Goal: Contribute content: Add original content to the website for others to see

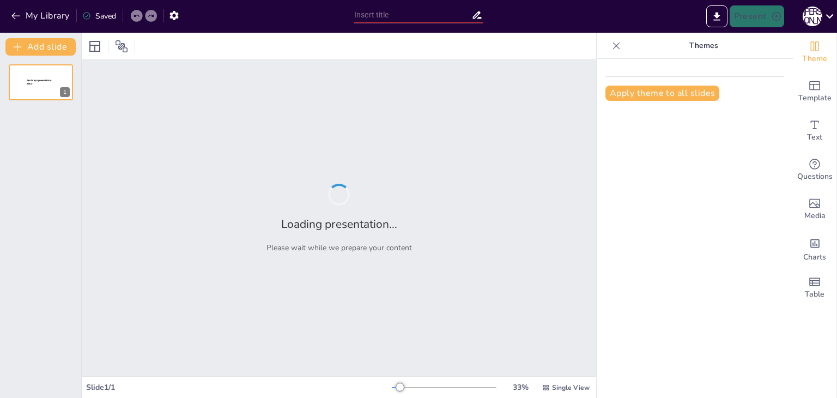
type input "Біологічна роль вірусів: Від патогенів до симбіонтів"
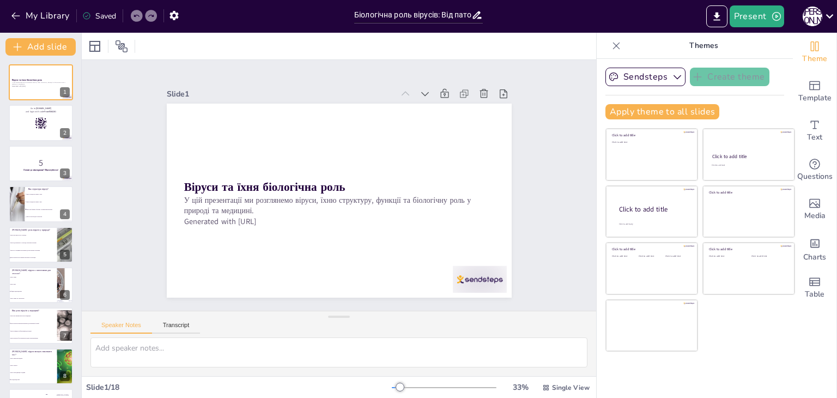
checkbox input "true"
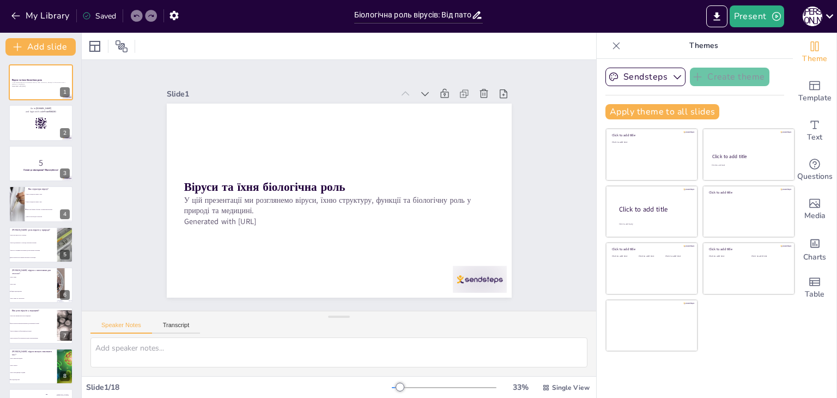
checkbox input "true"
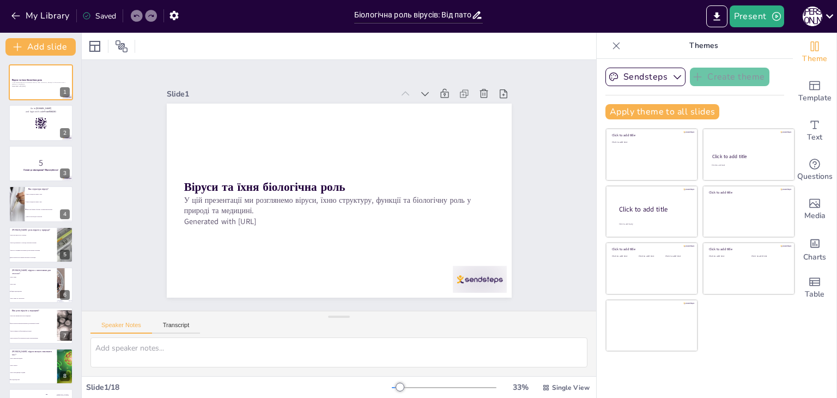
checkbox input "true"
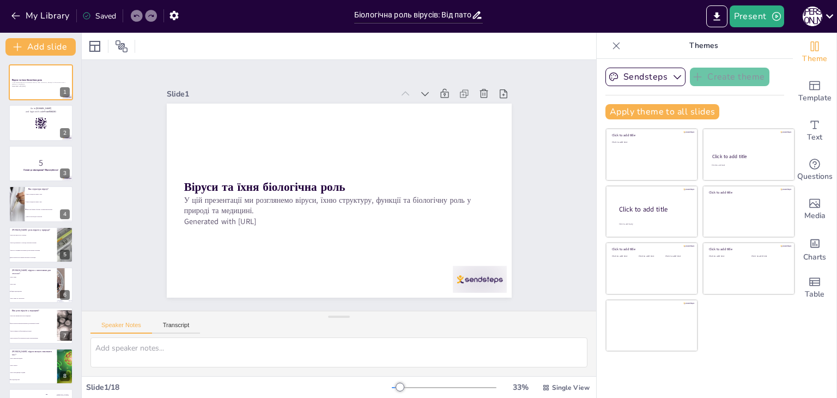
checkbox input "true"
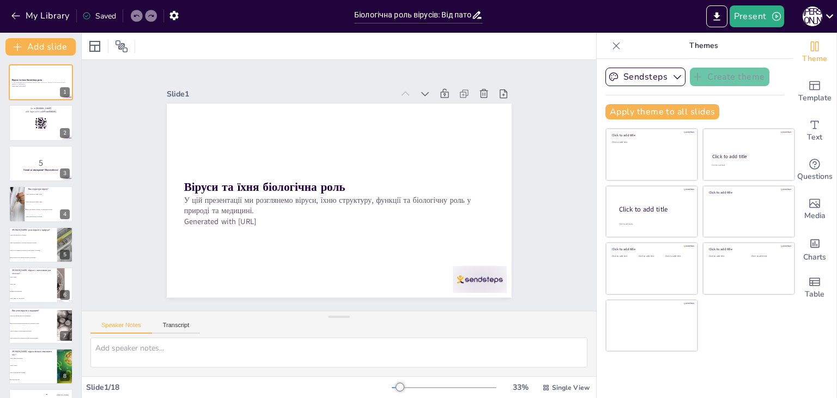
checkbox input "true"
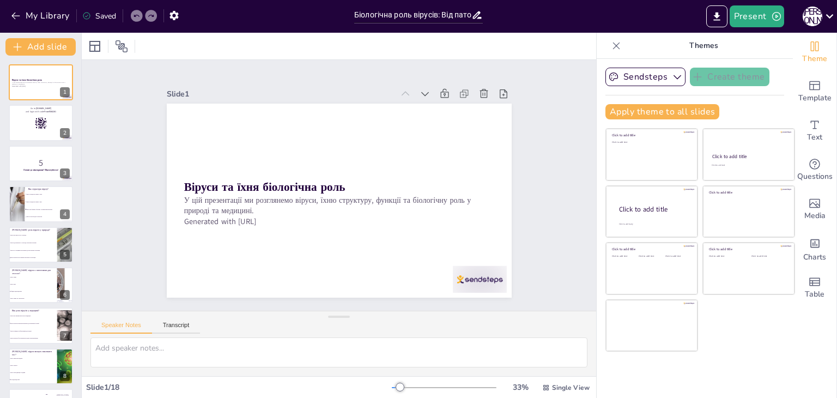
checkbox input "true"
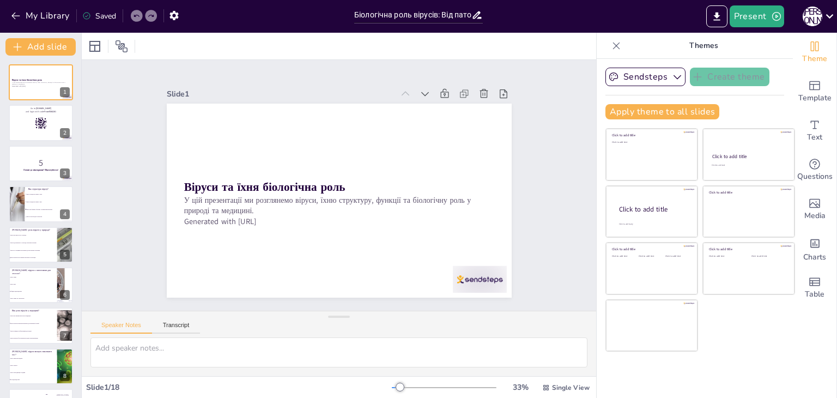
checkbox input "true"
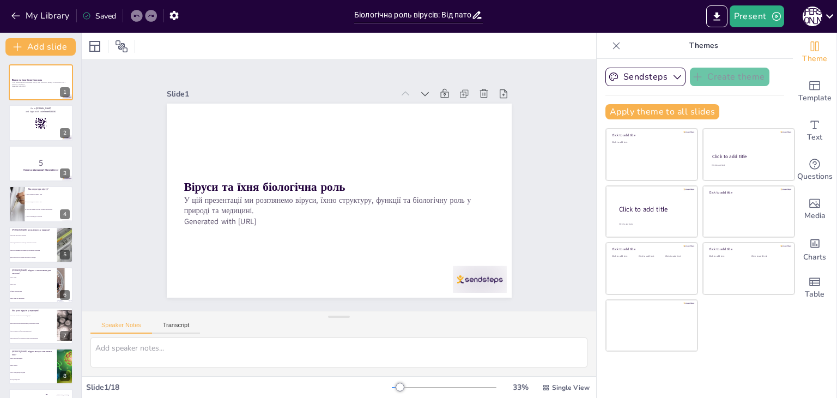
checkbox input "true"
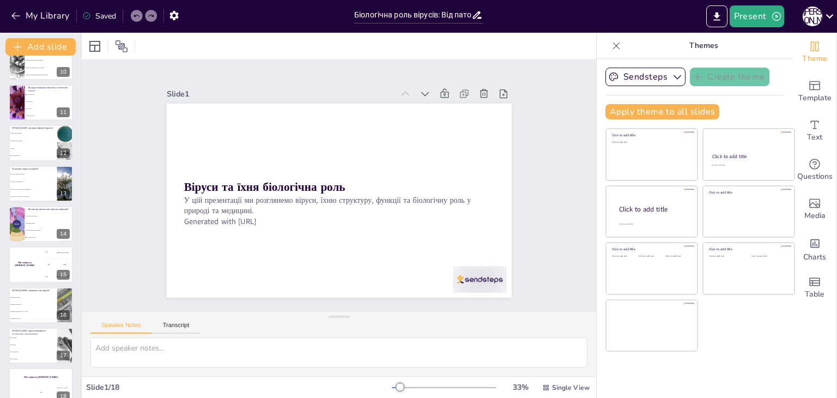
scroll to position [400, 0]
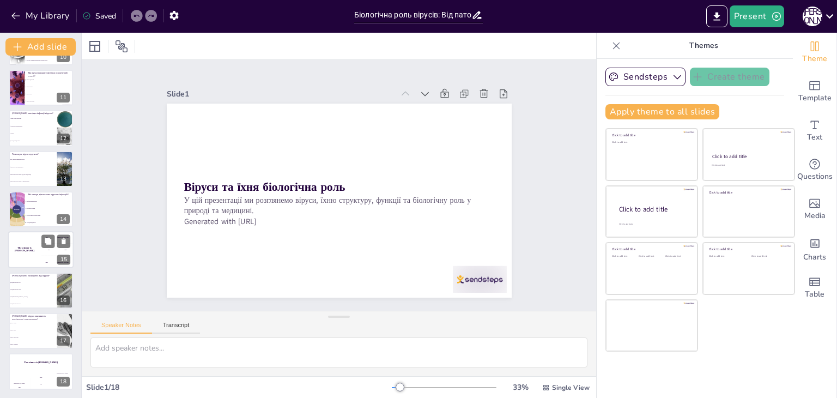
checkbox input "true"
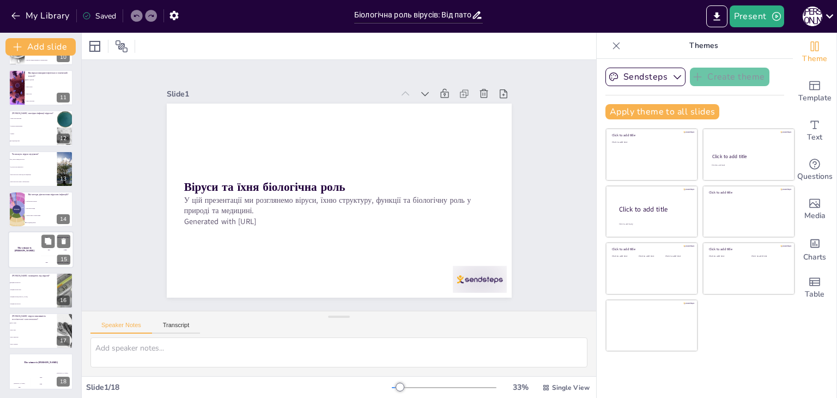
checkbox input "true"
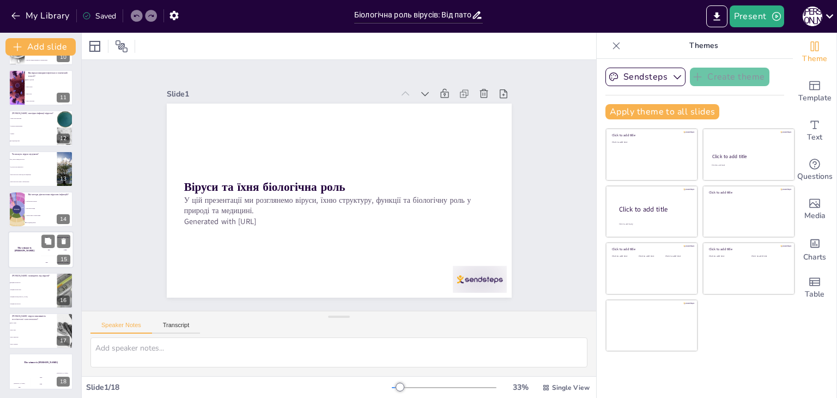
checkbox input "true"
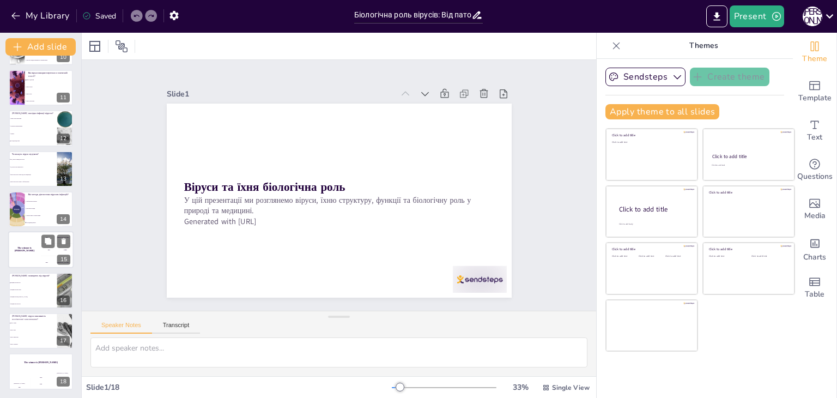
checkbox input "true"
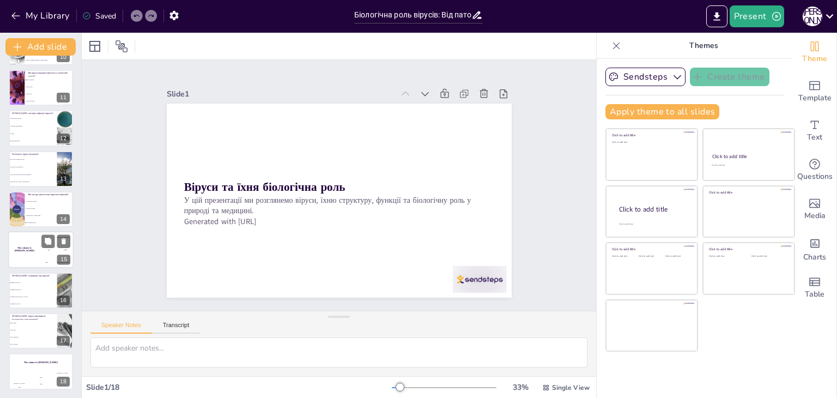
checkbox input "true"
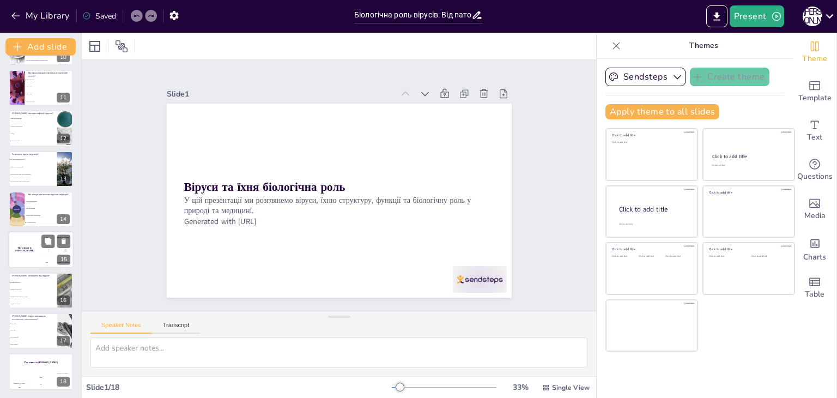
checkbox input "true"
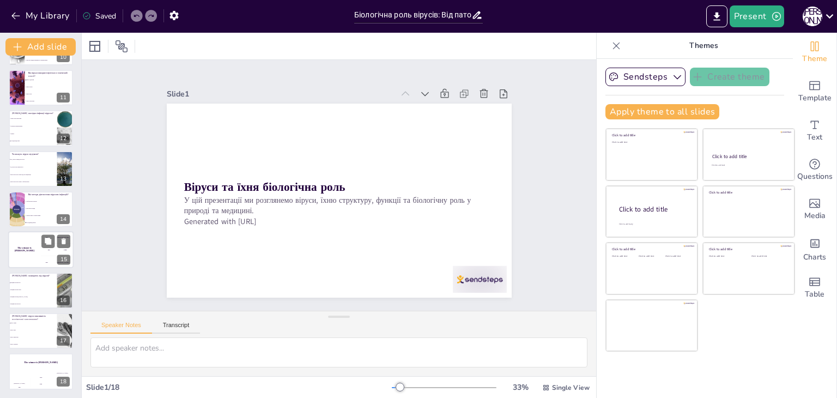
checkbox input "true"
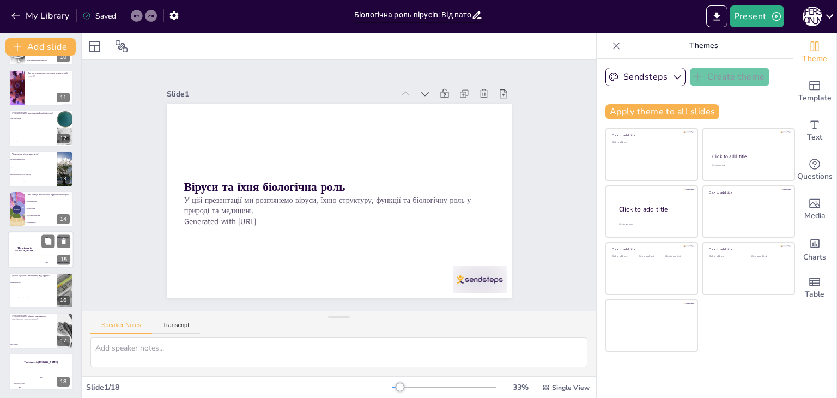
checkbox input "true"
click at [41, 253] on div "200 Jaap" at bounding box center [57, 250] width 33 height 12
checkbox input "true"
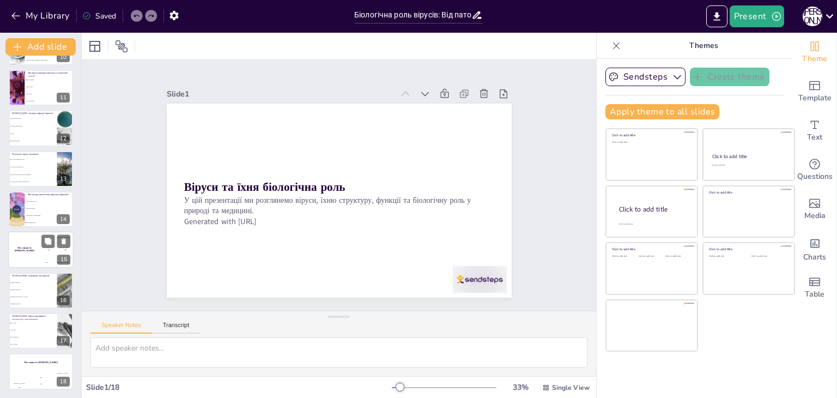
checkbox input "true"
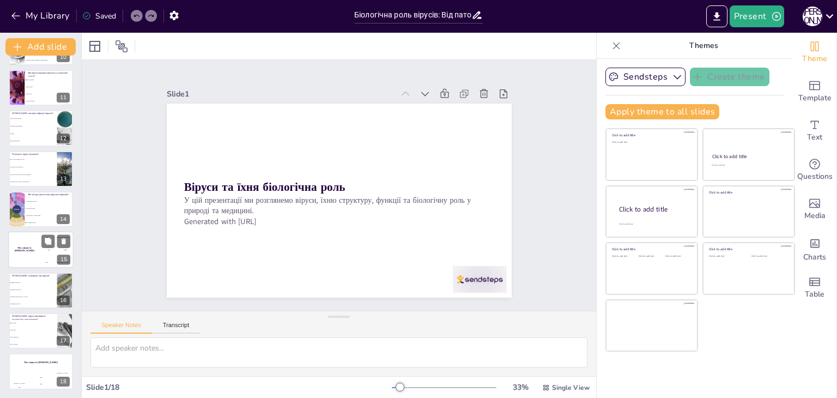
checkbox input "true"
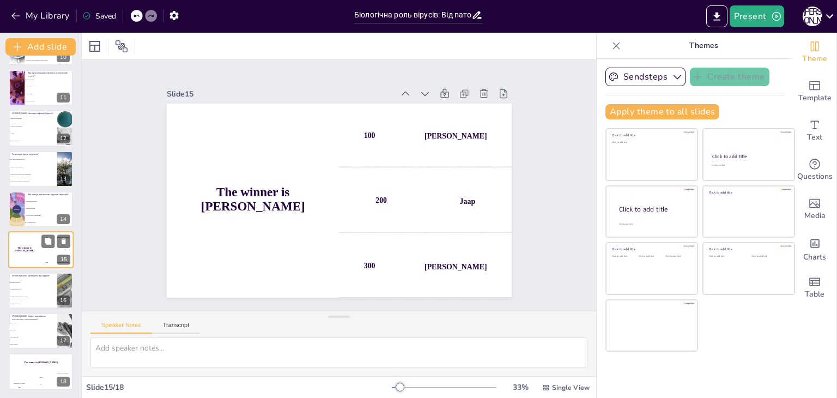
checkbox input "true"
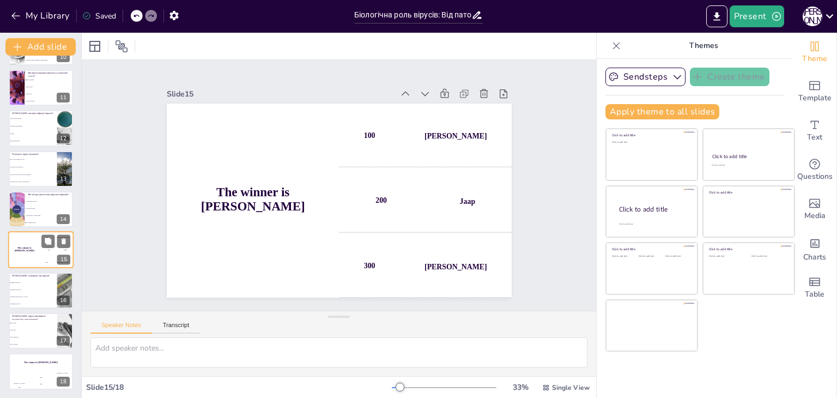
checkbox input "true"
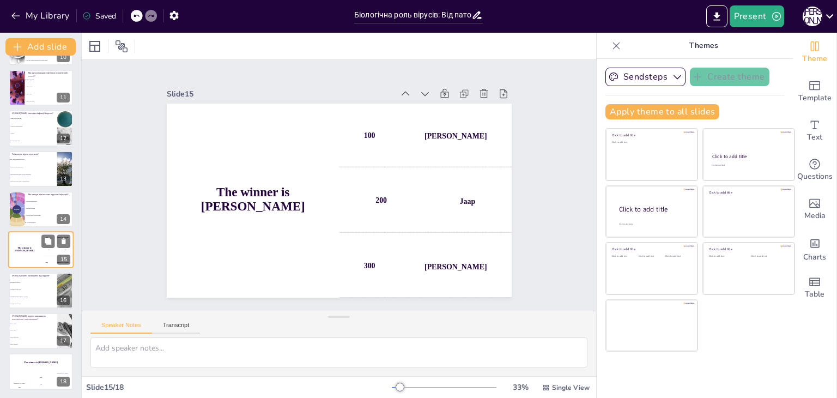
checkbox input "true"
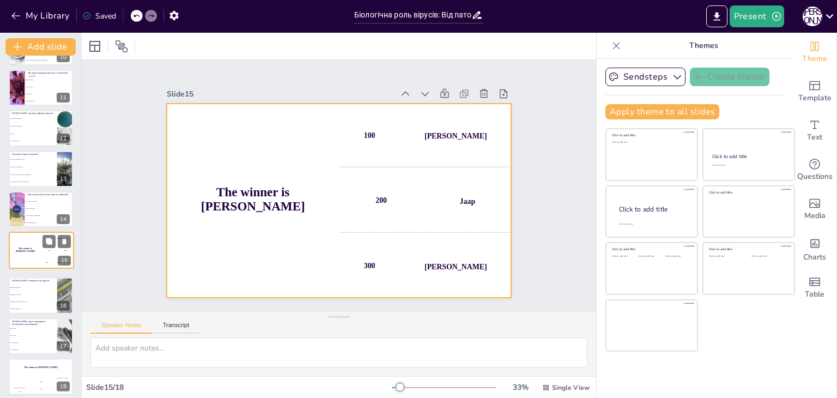
checkbox input "true"
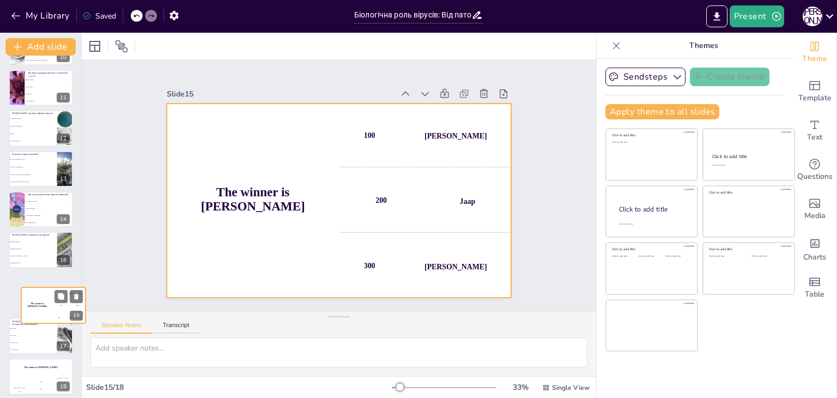
checkbox input "true"
drag, startPoint x: 41, startPoint y: 253, endPoint x: 51, endPoint y: 341, distance: 88.3
click at [51, 341] on div "100 Hasan 200 Jaap 300 Niels" at bounding box center [67, 327] width 32 height 36
checkbox input "true"
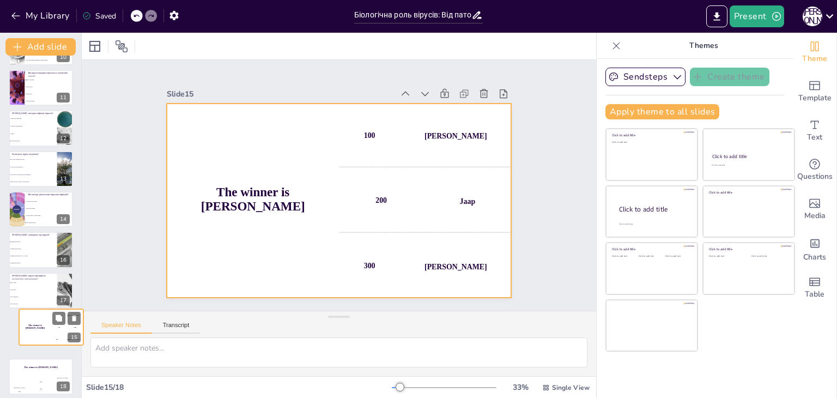
checkbox input "true"
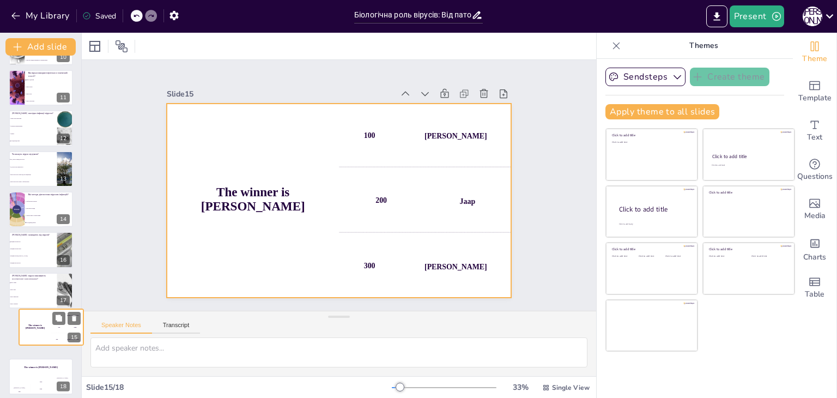
checkbox input "true"
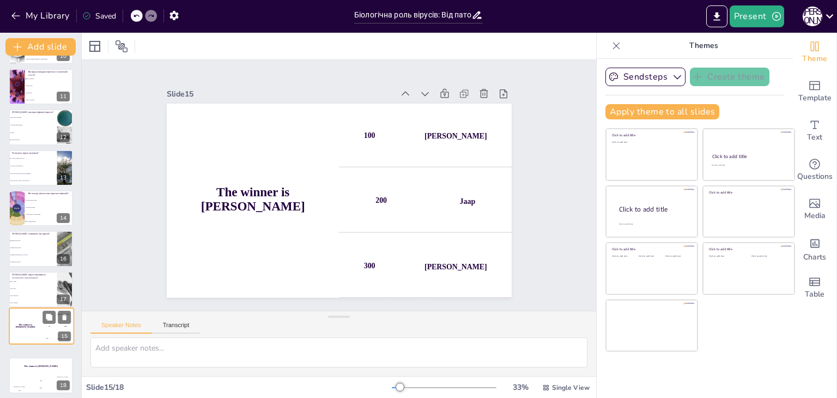
checkbox input "true"
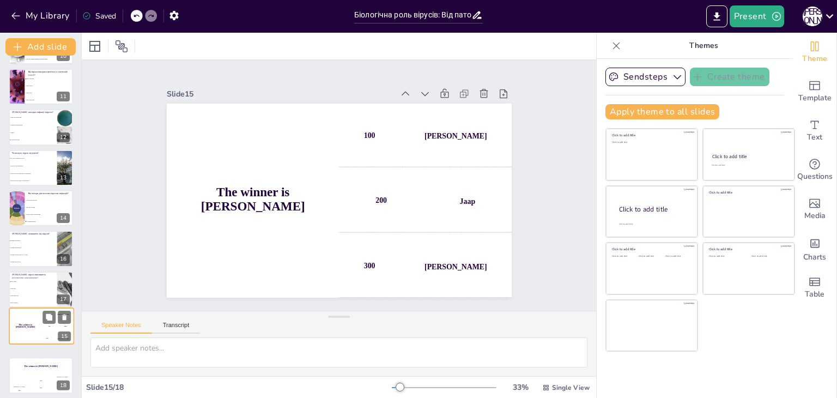
checkbox input "true"
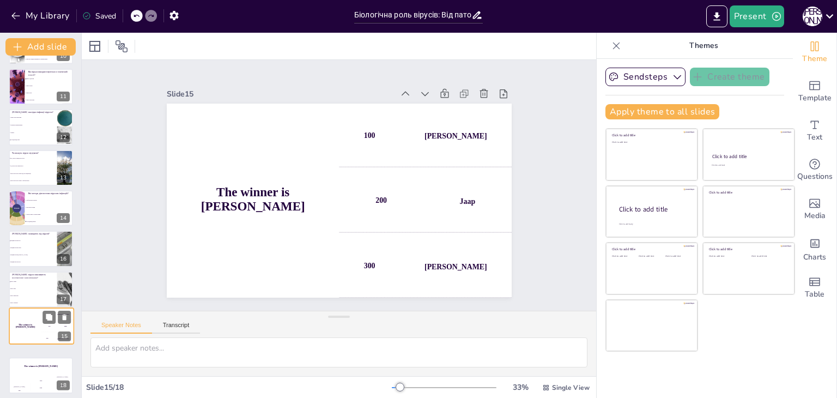
checkbox input "true"
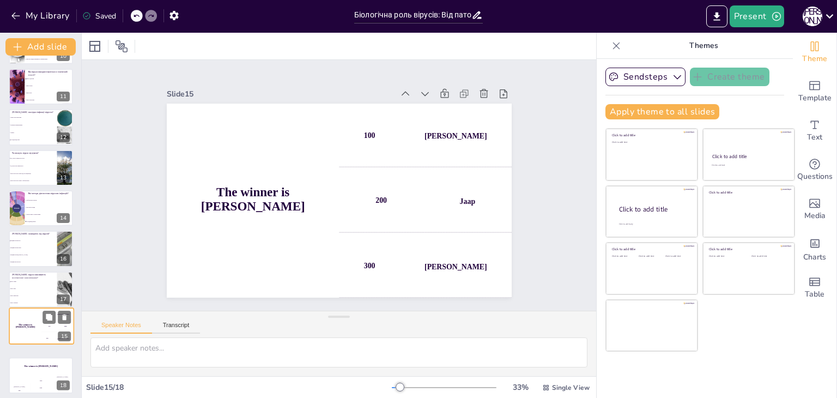
checkbox input "true"
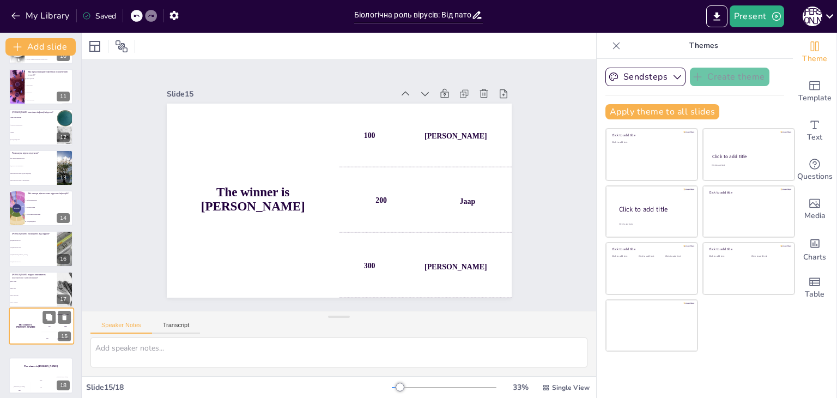
checkbox input "true"
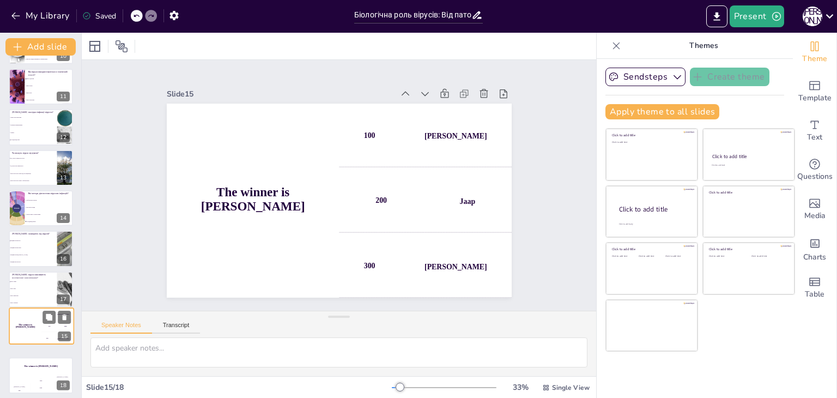
checkbox input "true"
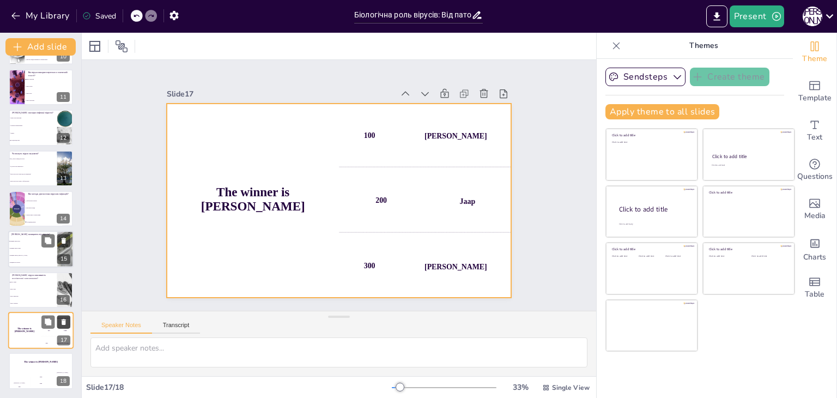
checkbox input "true"
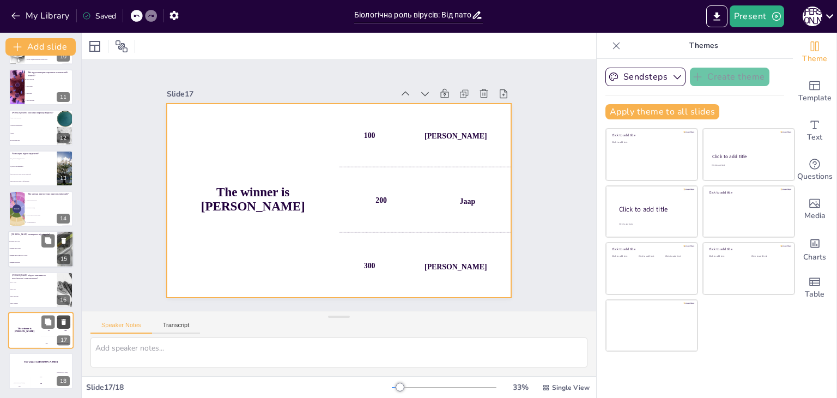
checkbox input "true"
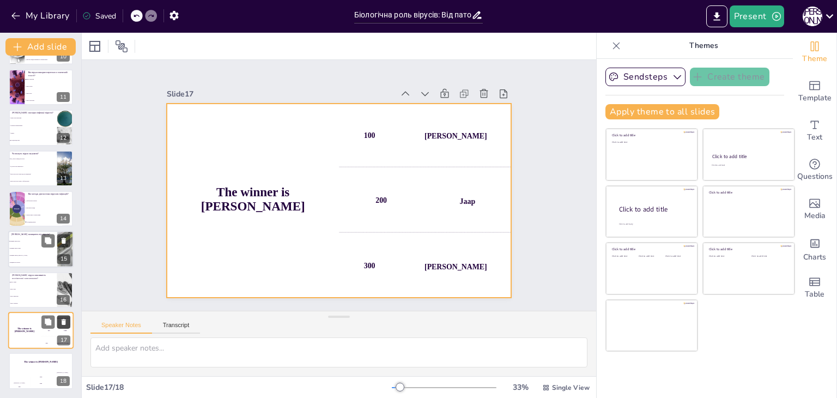
checkbox input "true"
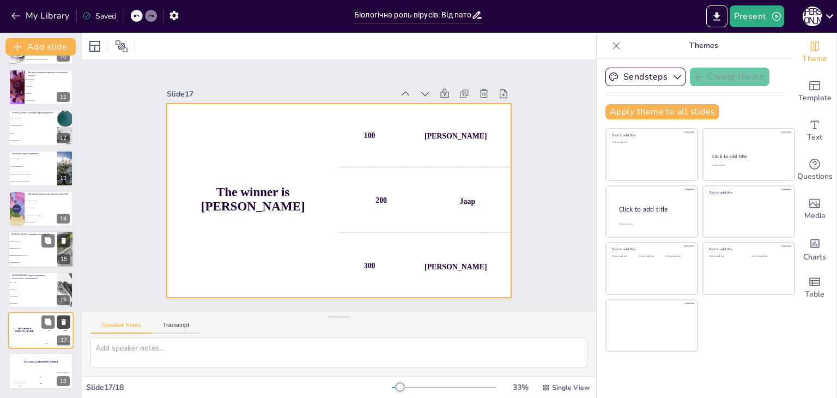
checkbox input "true"
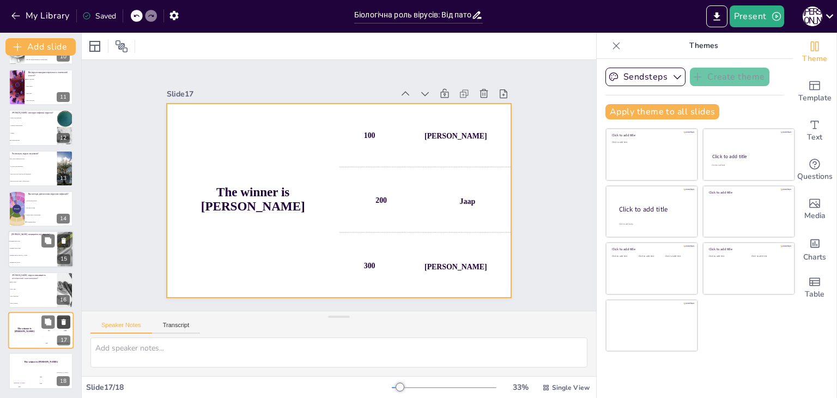
checkbox input "true"
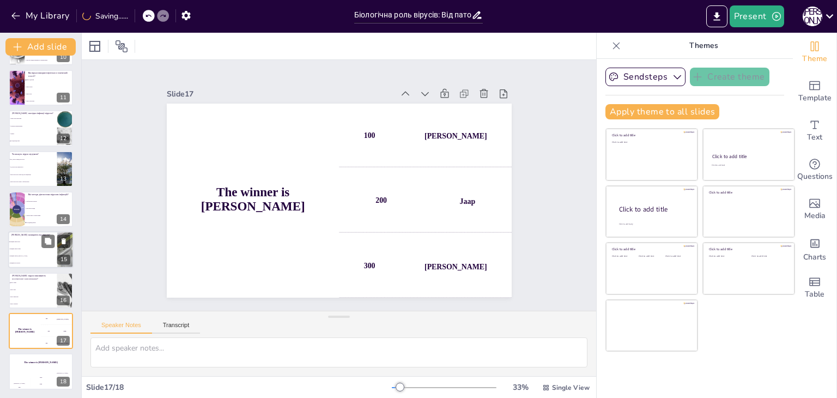
checkbox input "true"
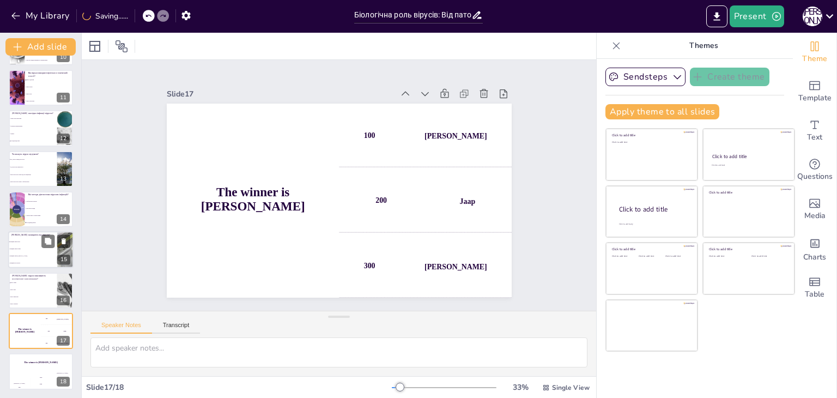
checkbox input "true"
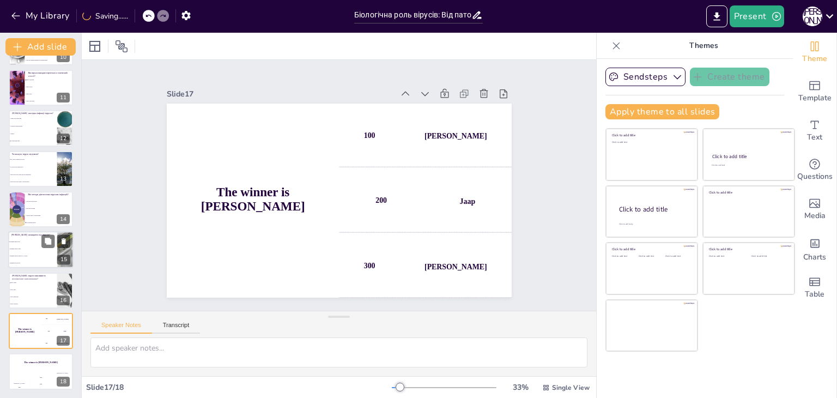
checkbox input "true"
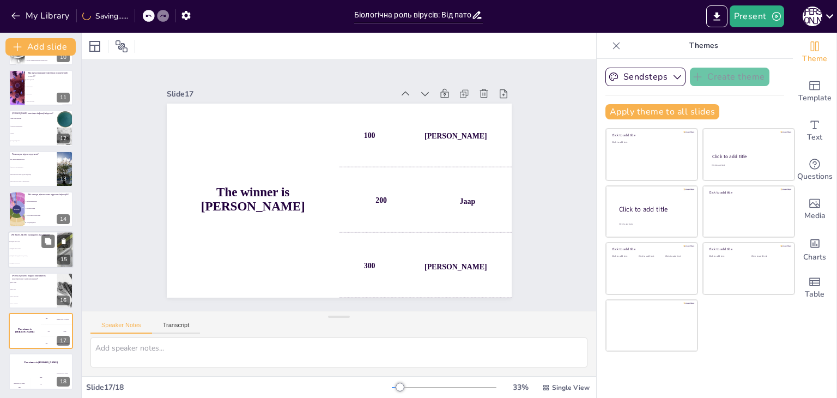
checkbox input "true"
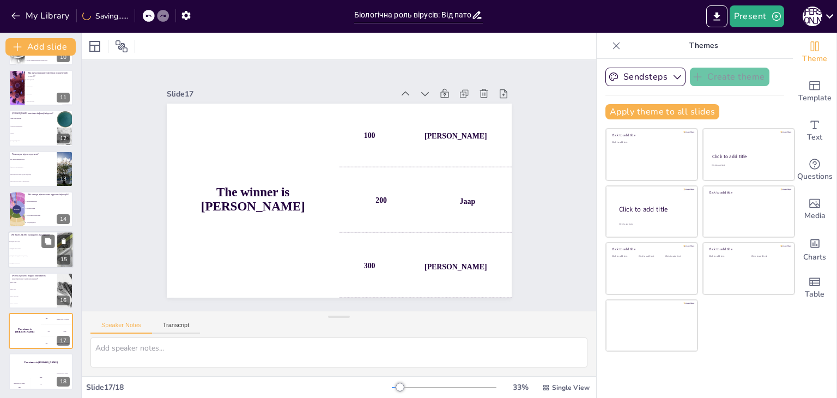
checkbox input "true"
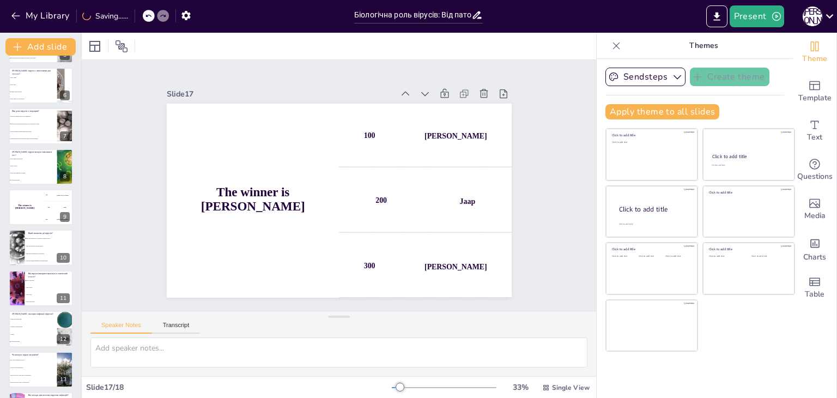
scroll to position [190, 0]
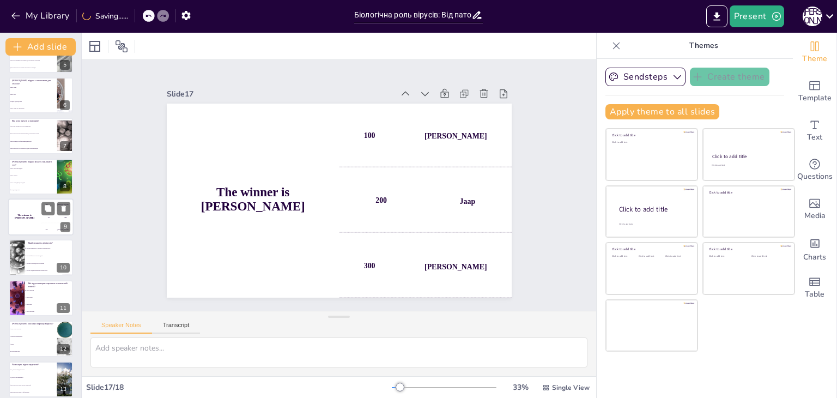
checkbox input "true"
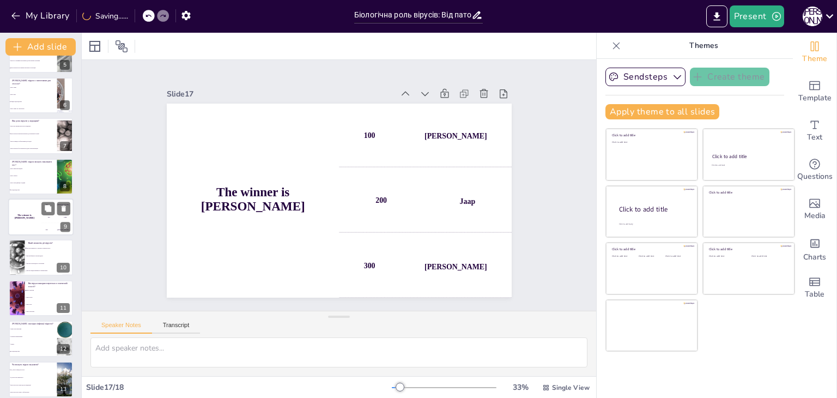
checkbox input "true"
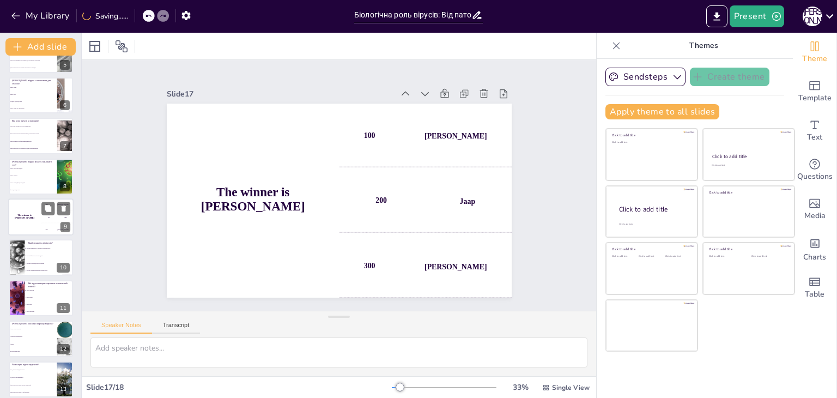
checkbox input "true"
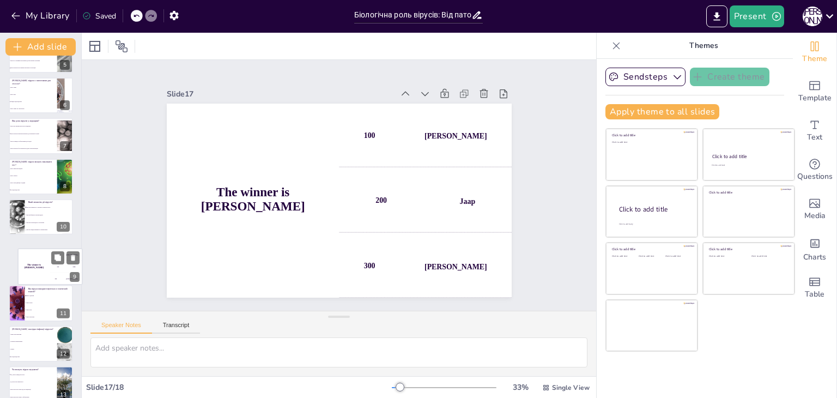
drag, startPoint x: 33, startPoint y: 220, endPoint x: 44, endPoint y: 275, distance: 55.6
click at [44, 275] on div "The winner is [PERSON_NAME]" at bounding box center [34, 267] width 32 height 36
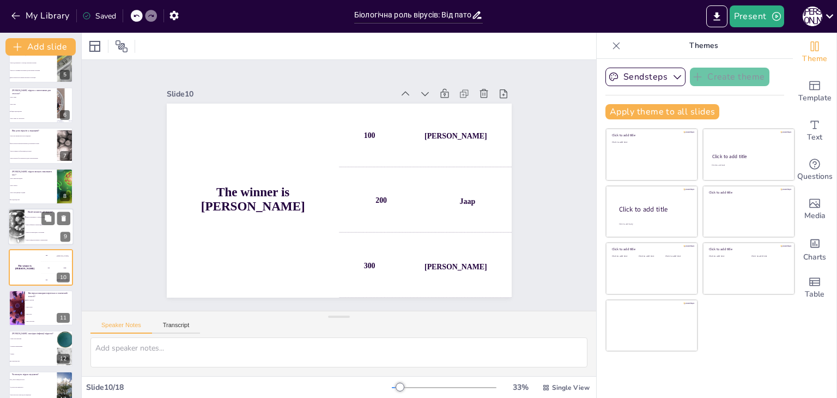
scroll to position [0, 0]
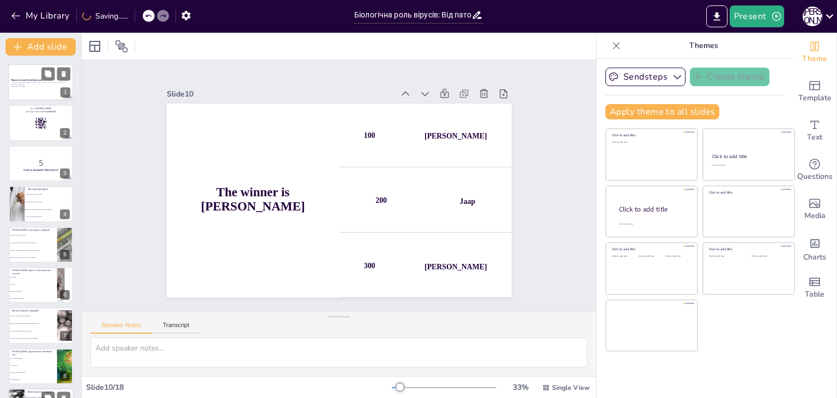
click at [31, 82] on p "У цій презентації ми розглянемо віруси, їхню структуру, функції та біологічну р…" at bounding box center [40, 83] width 59 height 4
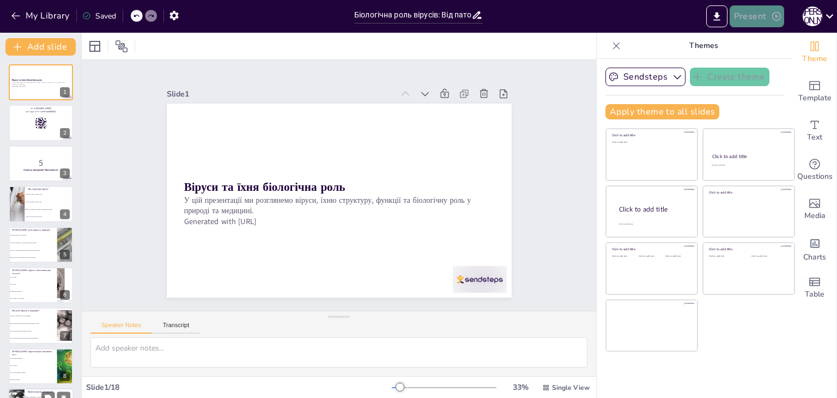
click at [748, 10] on button "Present" at bounding box center [757, 16] width 55 height 22
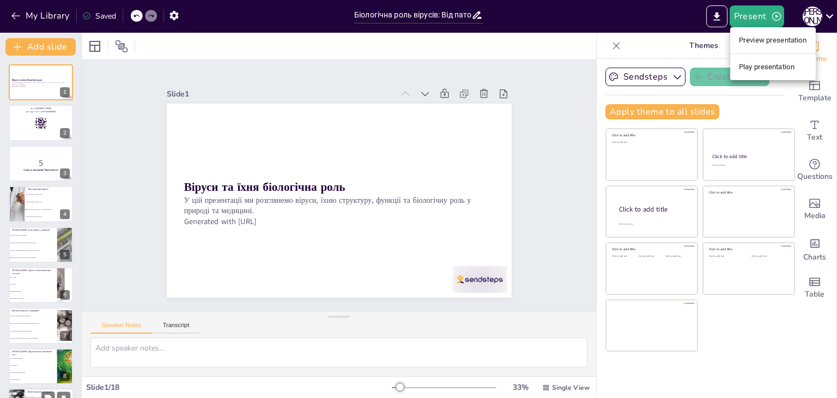
click at [749, 41] on li "Preview presentation" at bounding box center [773, 40] width 86 height 17
